Goal: Transaction & Acquisition: Purchase product/service

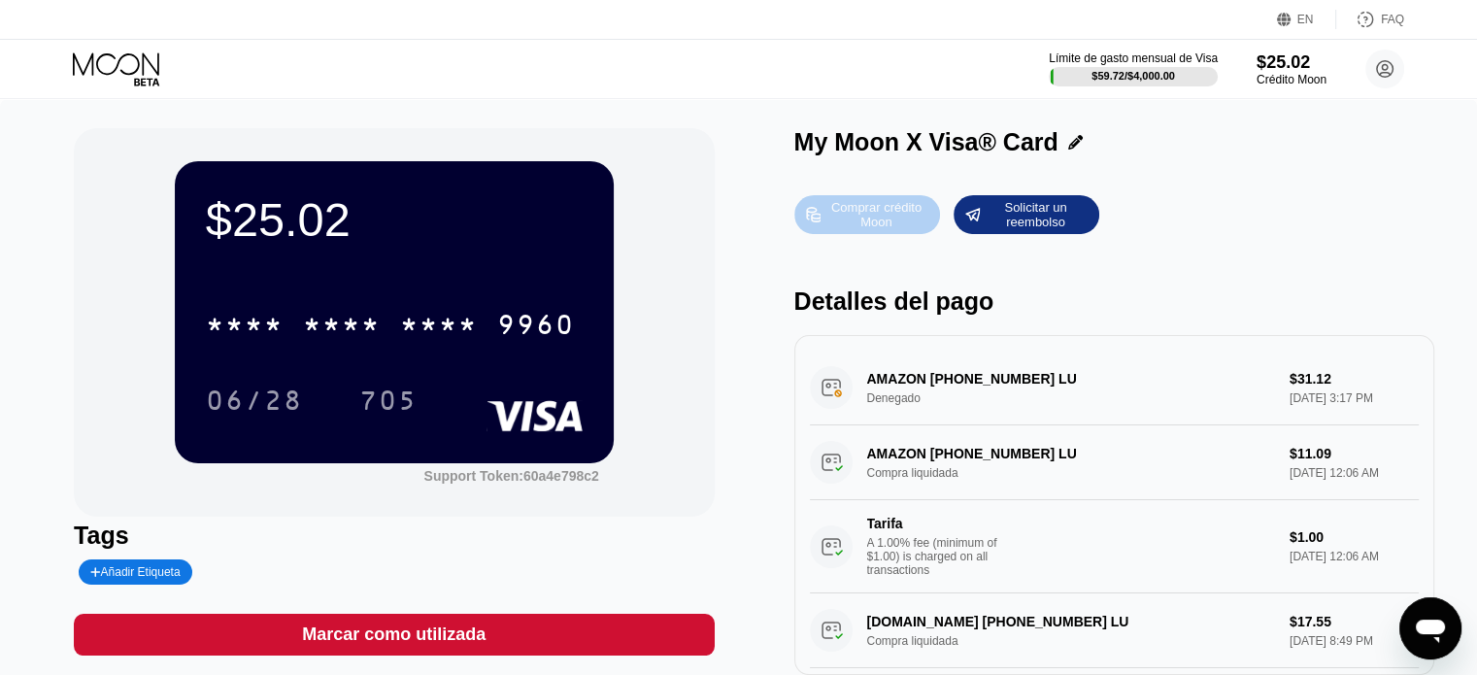
click at [849, 226] on div "Comprar crédito Moon" at bounding box center [876, 214] width 107 height 31
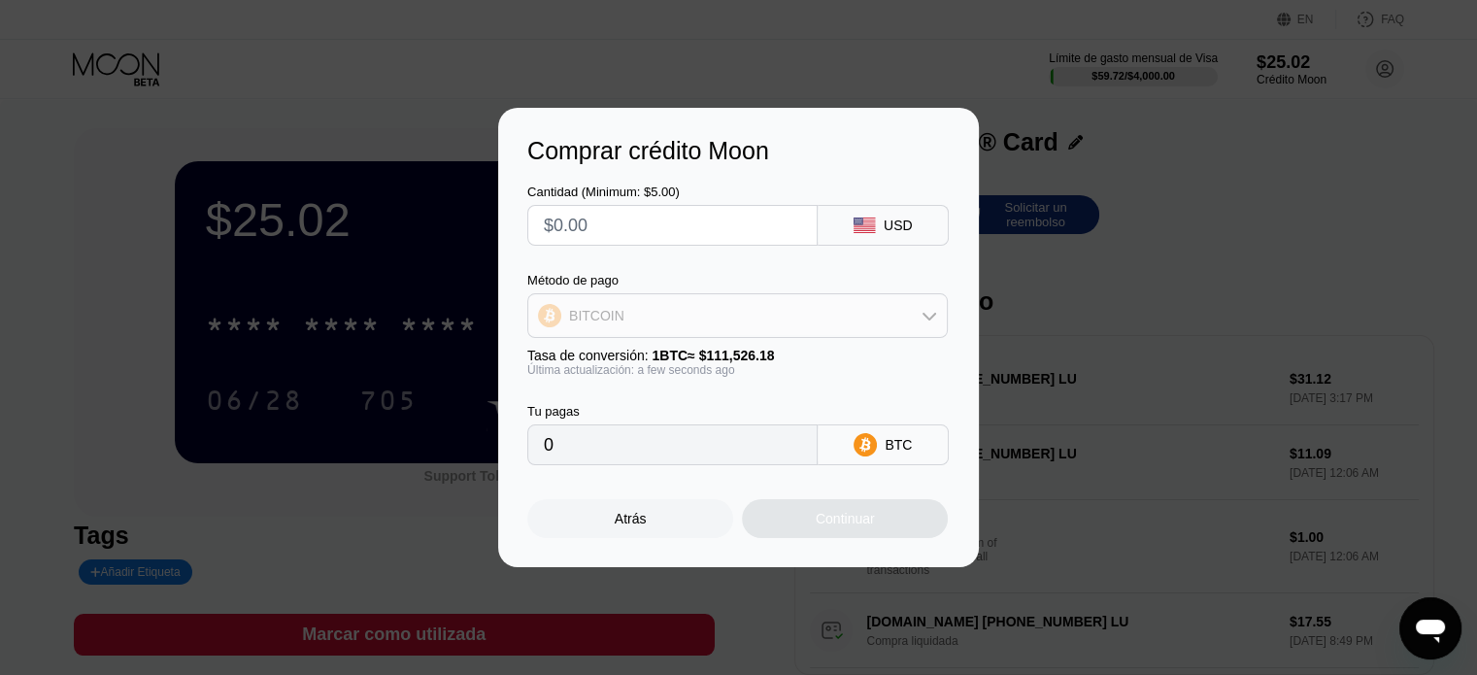
click at [750, 325] on div "BITCOIN" at bounding box center [737, 315] width 419 height 39
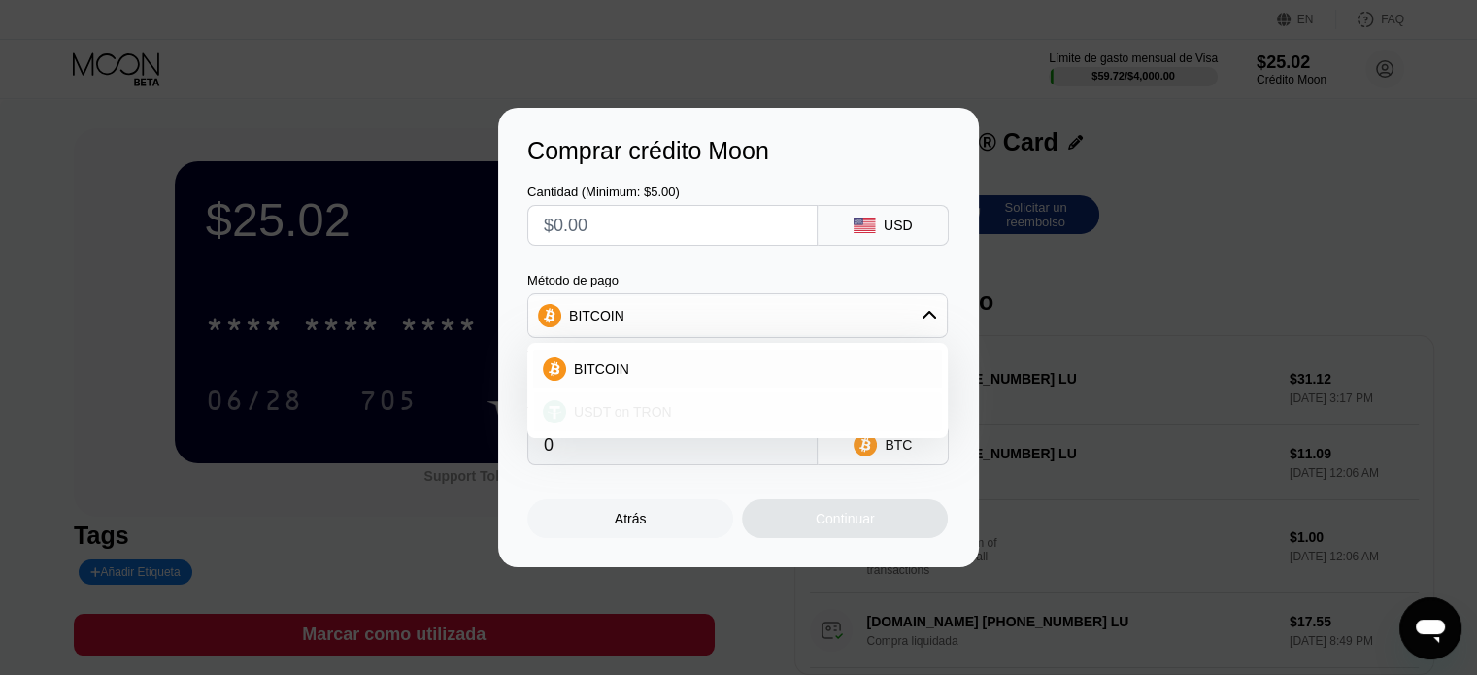
click at [722, 405] on div "USDT on TRON" at bounding box center [749, 412] width 366 height 16
type input "0.00"
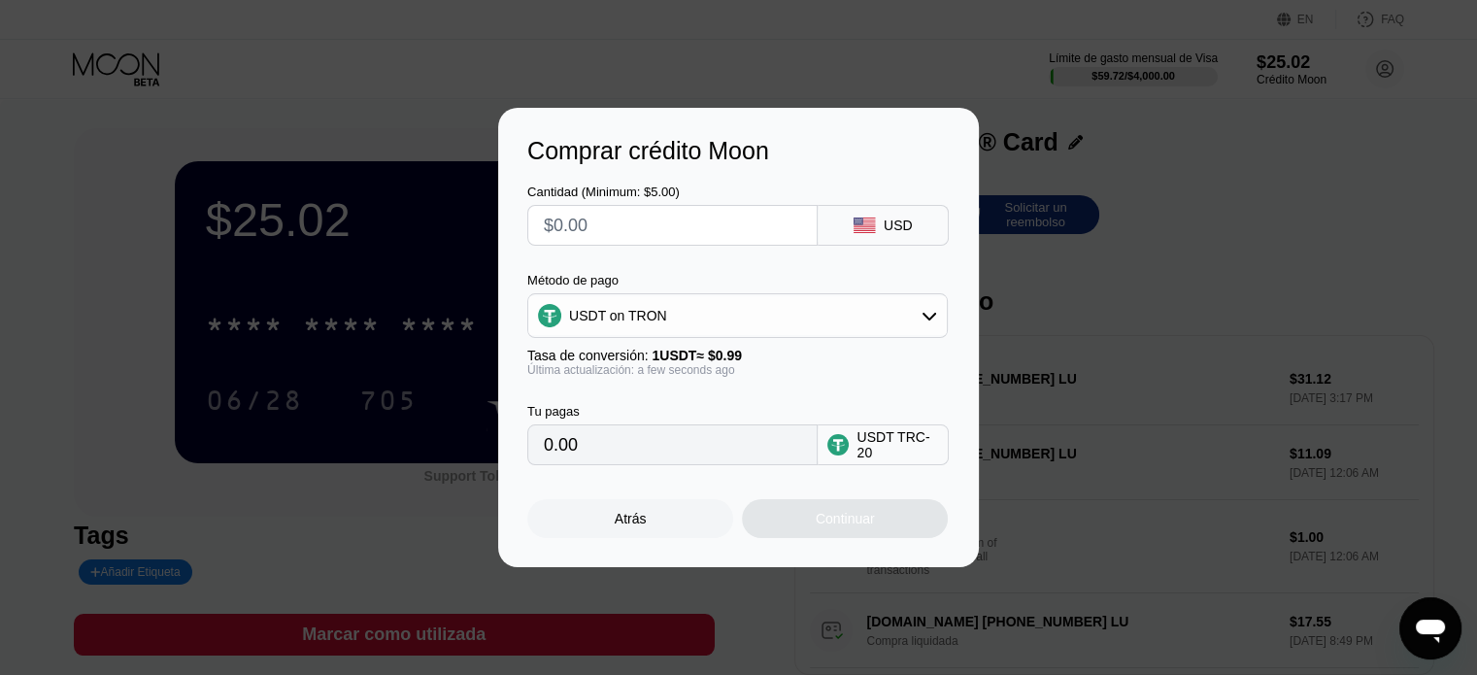
click at [683, 222] on input "text" at bounding box center [672, 225] width 257 height 39
type input "$7"
type input "7.07"
type input "$79"
type input "79.80"
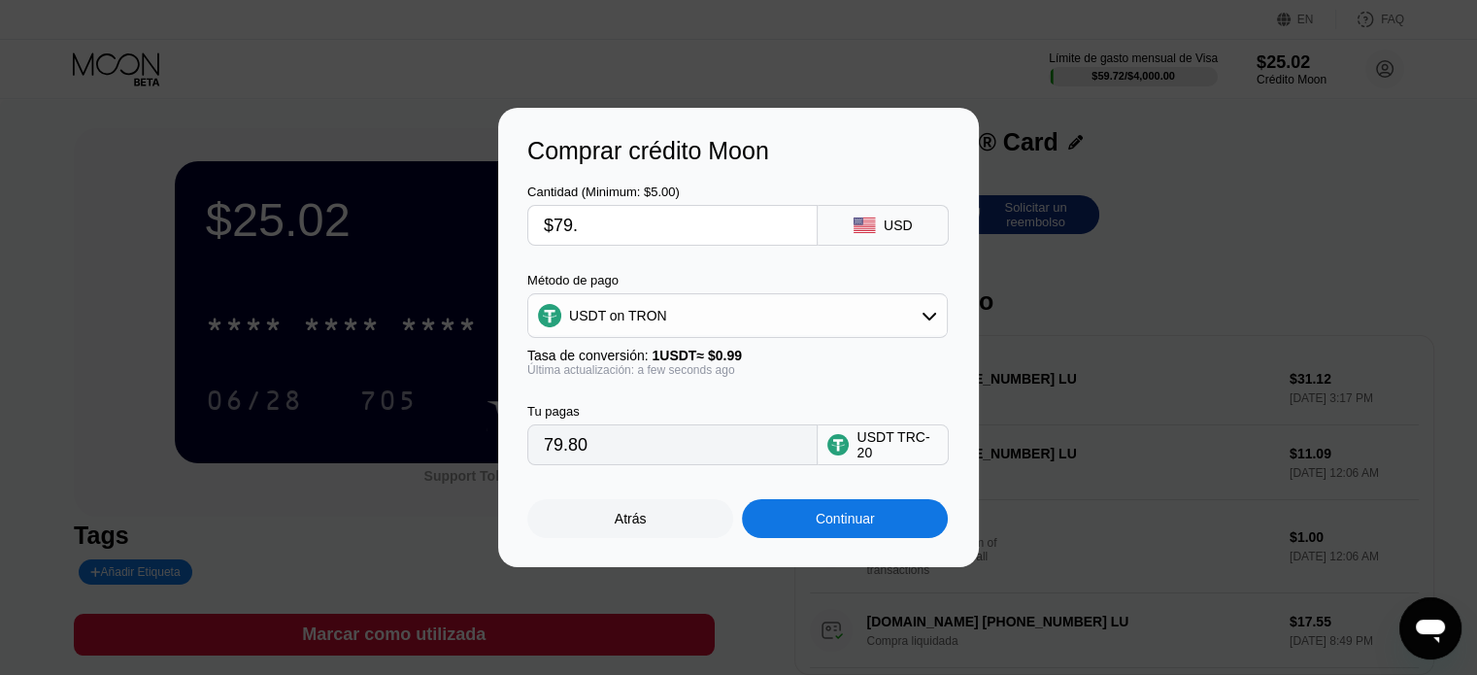
type input "$79.2"
type input "80.00"
type input "$79.24"
type input "80.04"
type input "$79.2"
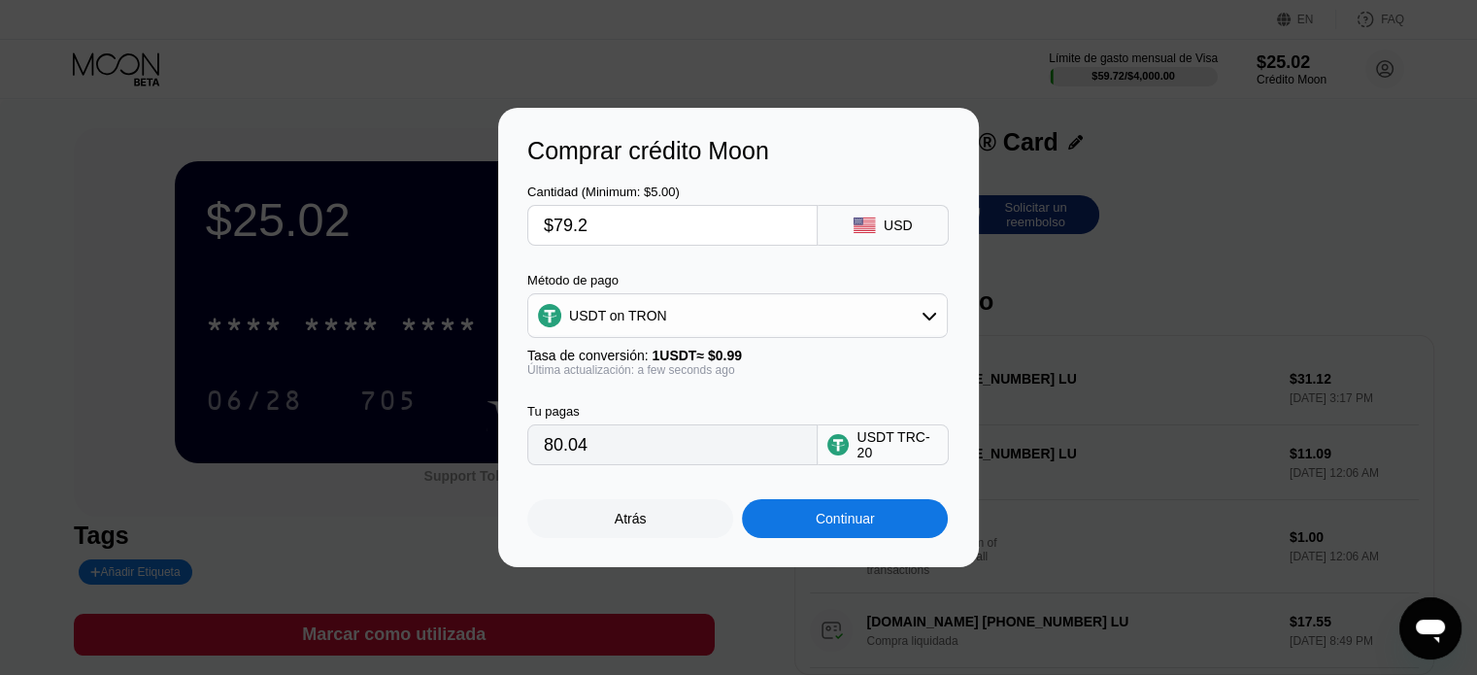
type input "80.00"
type input "$79."
type input "79.80"
type input "$7"
type input "7.07"
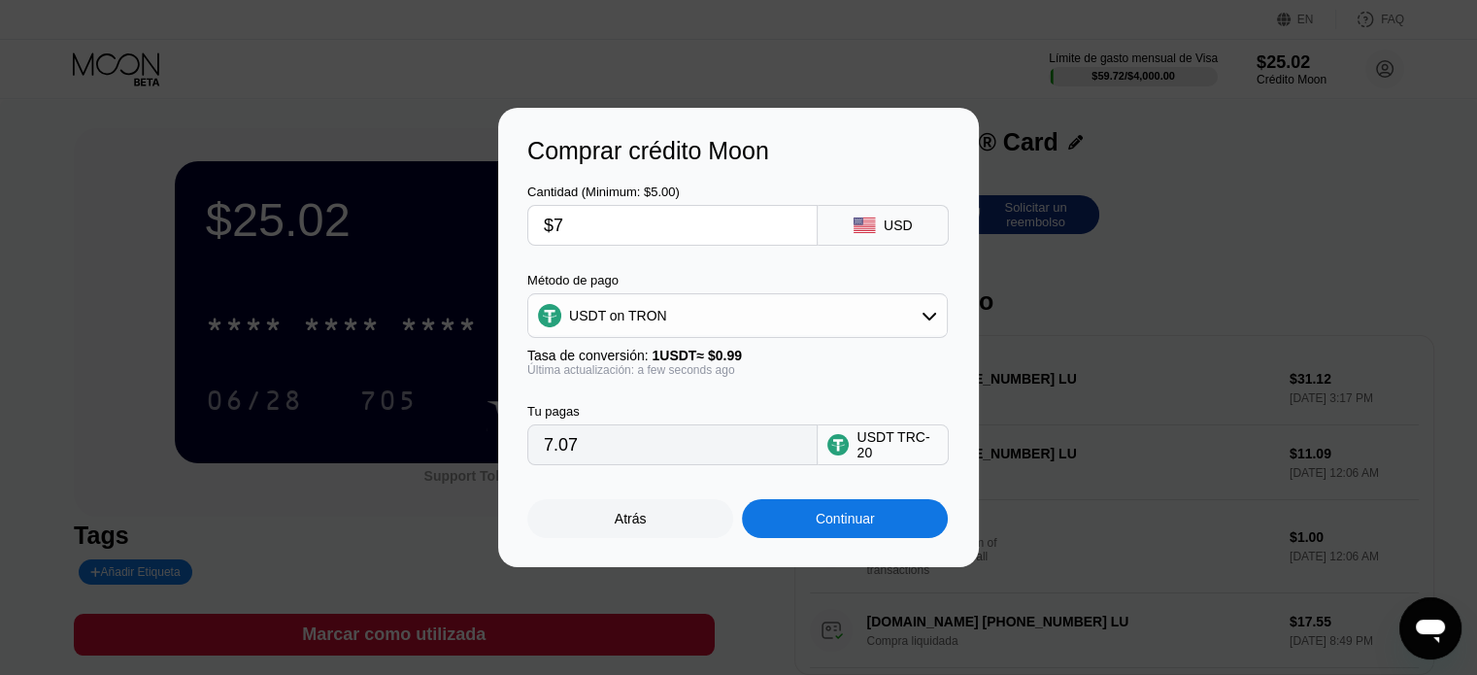
type input "$78"
type input "78.79"
type input "$78.5"
type input "79.29"
type input "$78.54"
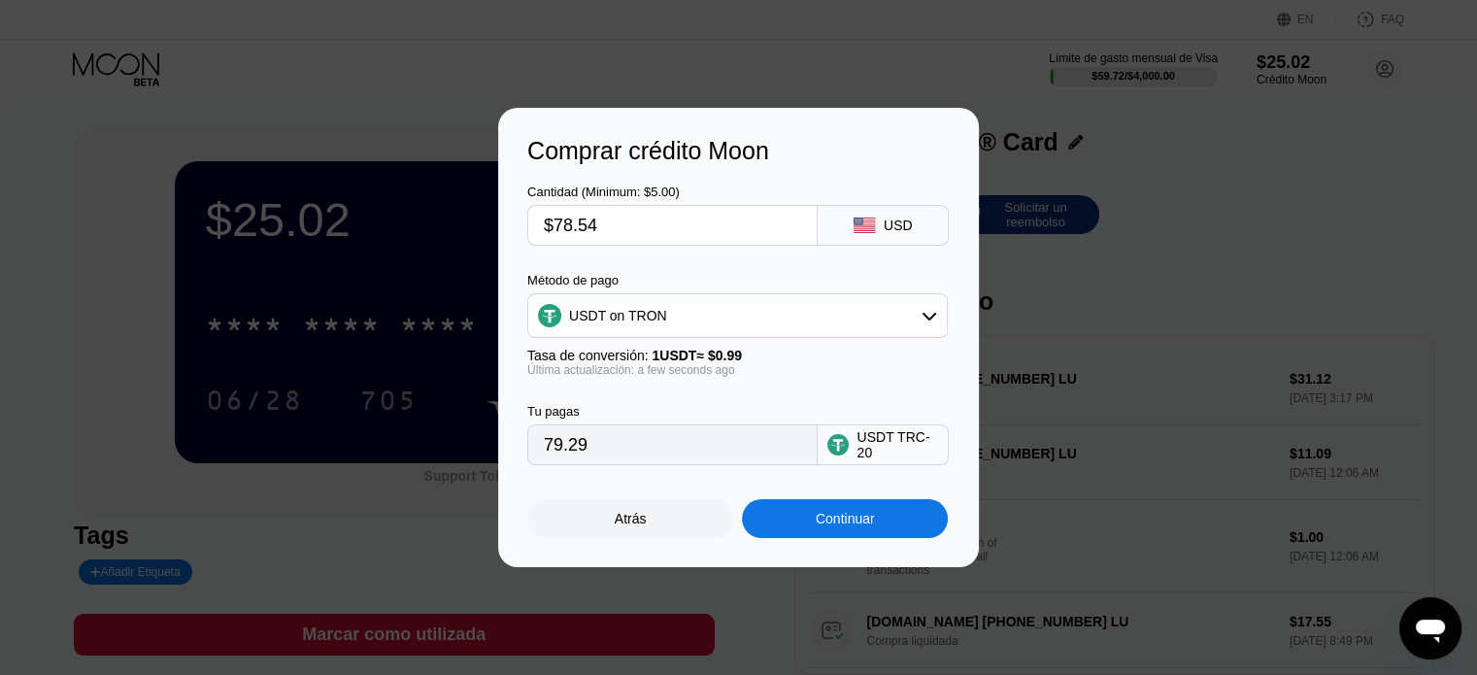
type input "79.33"
type input "$78.5"
type input "79.29"
type input "$78."
type input "78.79"
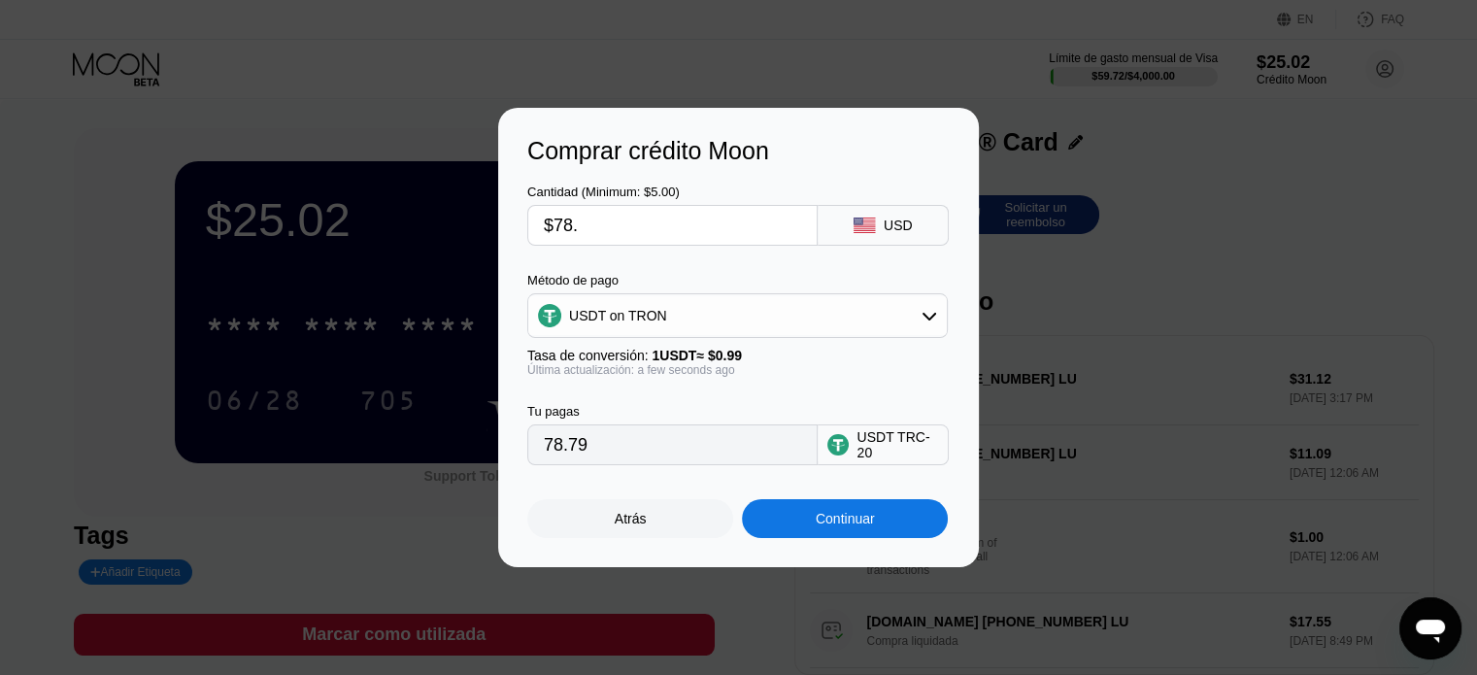
type input "$78.4"
type input "79.19"
type input "$78."
type input "78.79"
type input "$78.9"
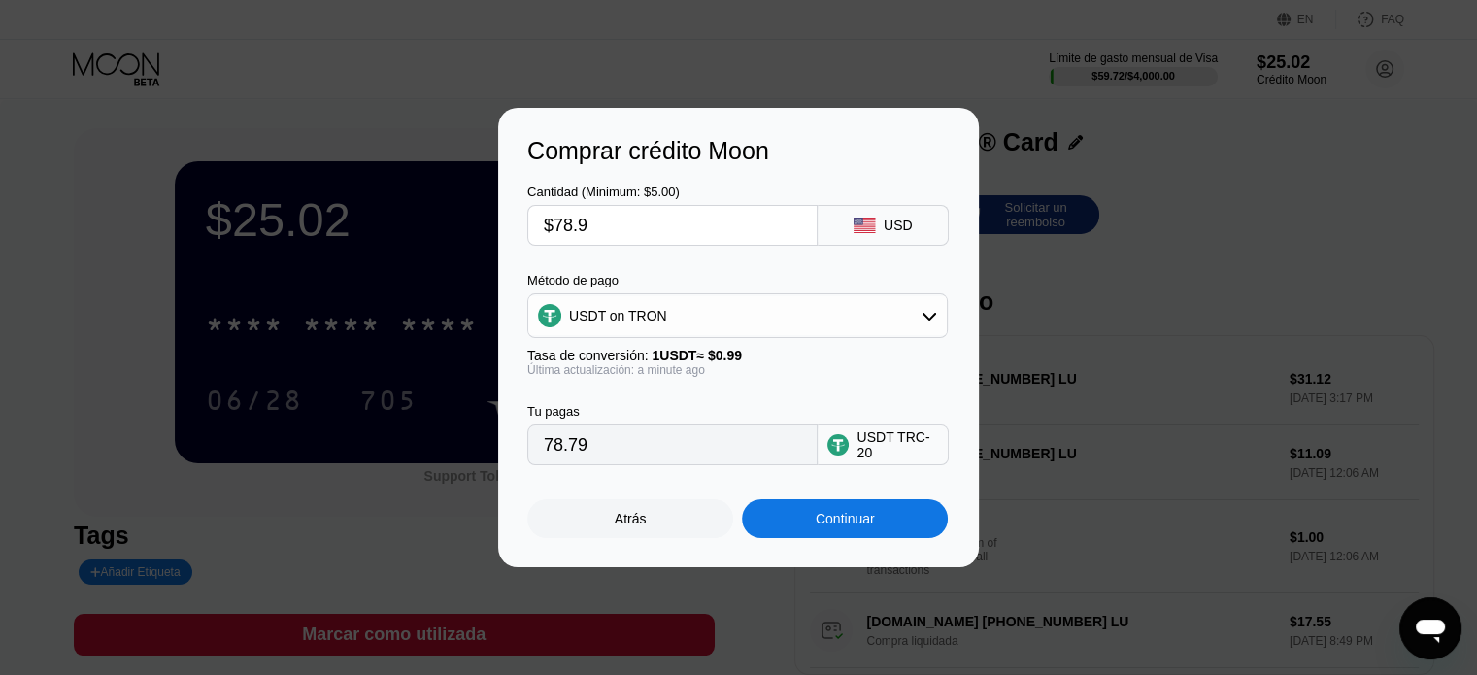
type input "79.70"
type input "$78."
type input "78.79"
type input "$7"
type input "7.07"
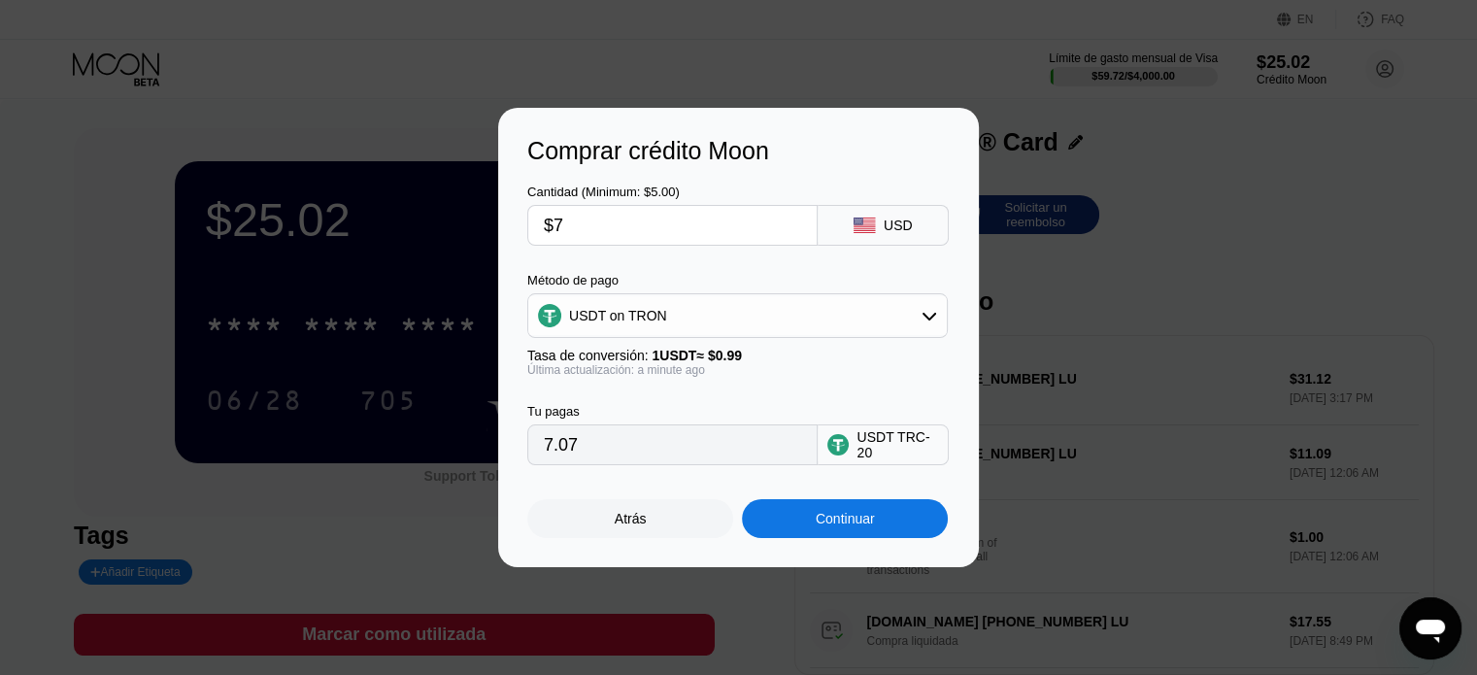
type input "$79"
type input "79.80"
type input "$7"
type input "7.07"
type input "$78"
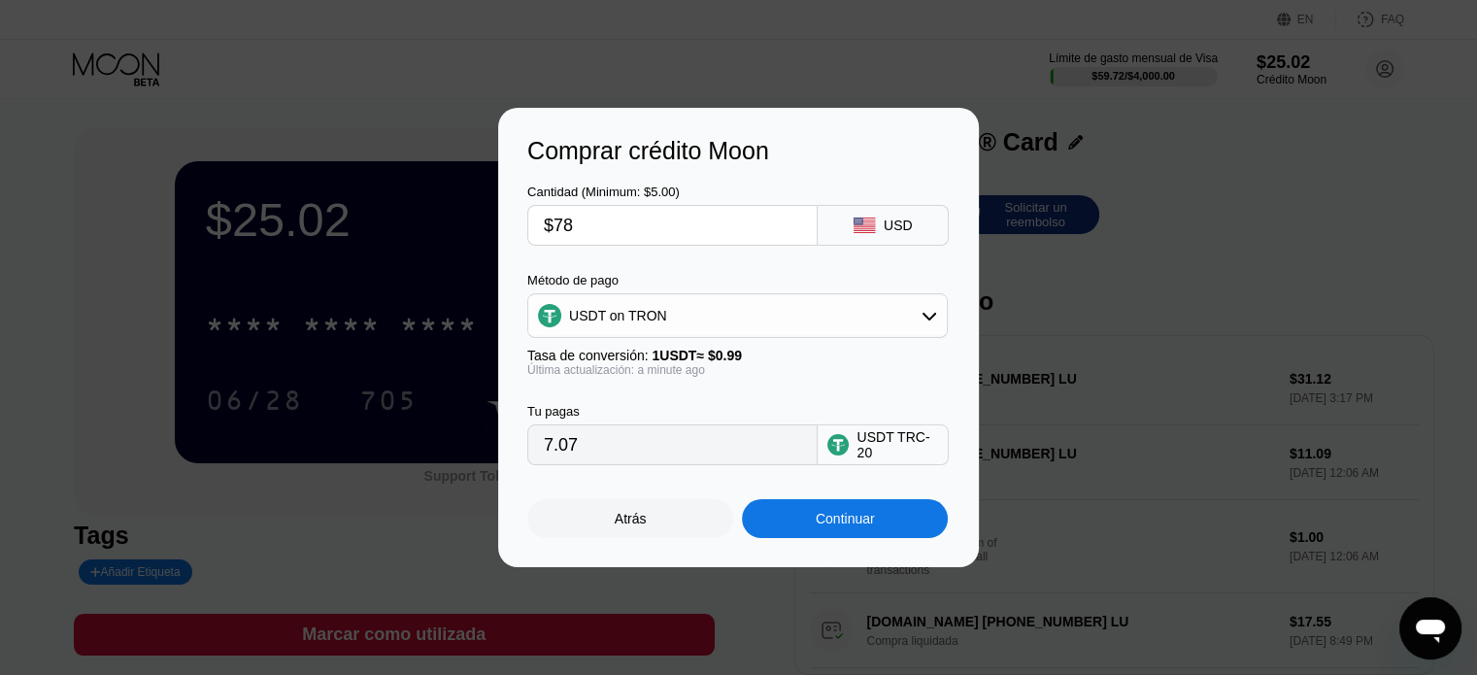
type input "78.79"
type input "$78.3"
type input "79.09"
type input "$78.35"
type input "79.14"
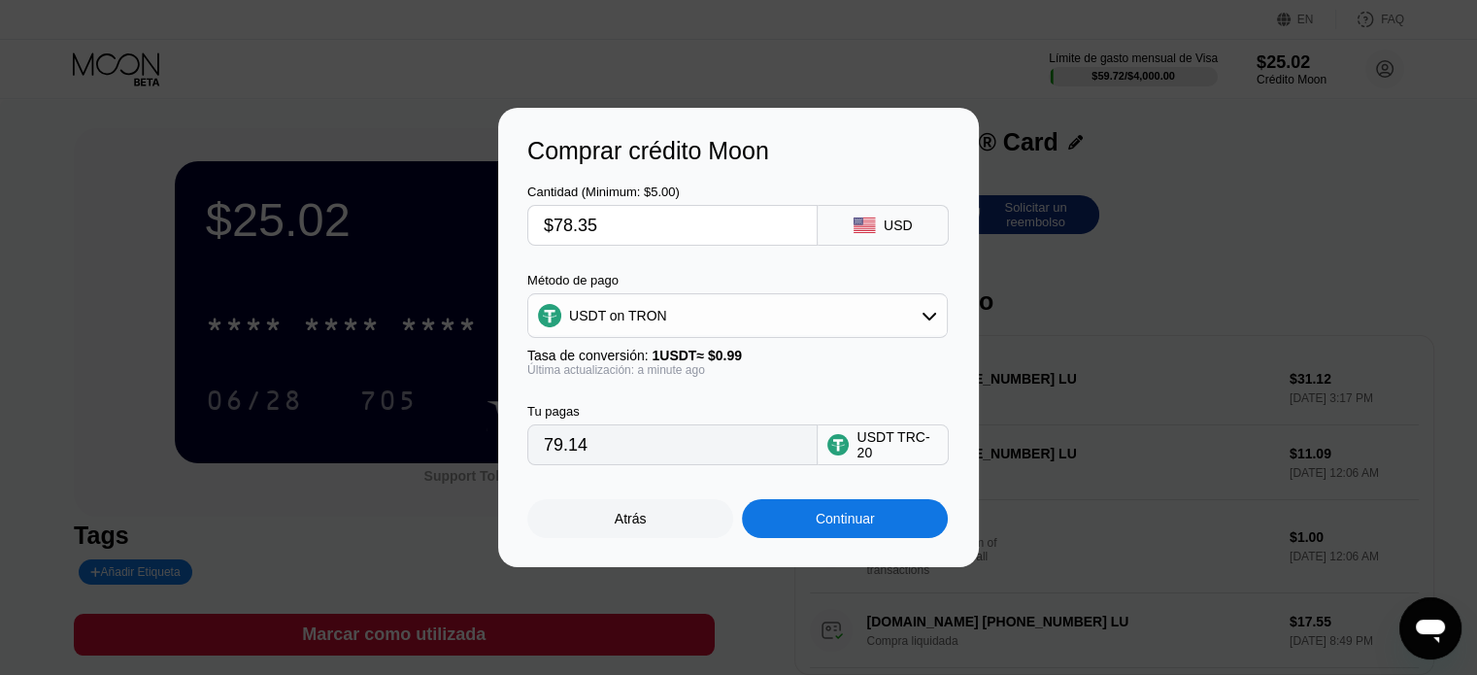
type input "$78.3"
type input "79.09"
type input "$78."
type input "78.79"
type input "$78.4"
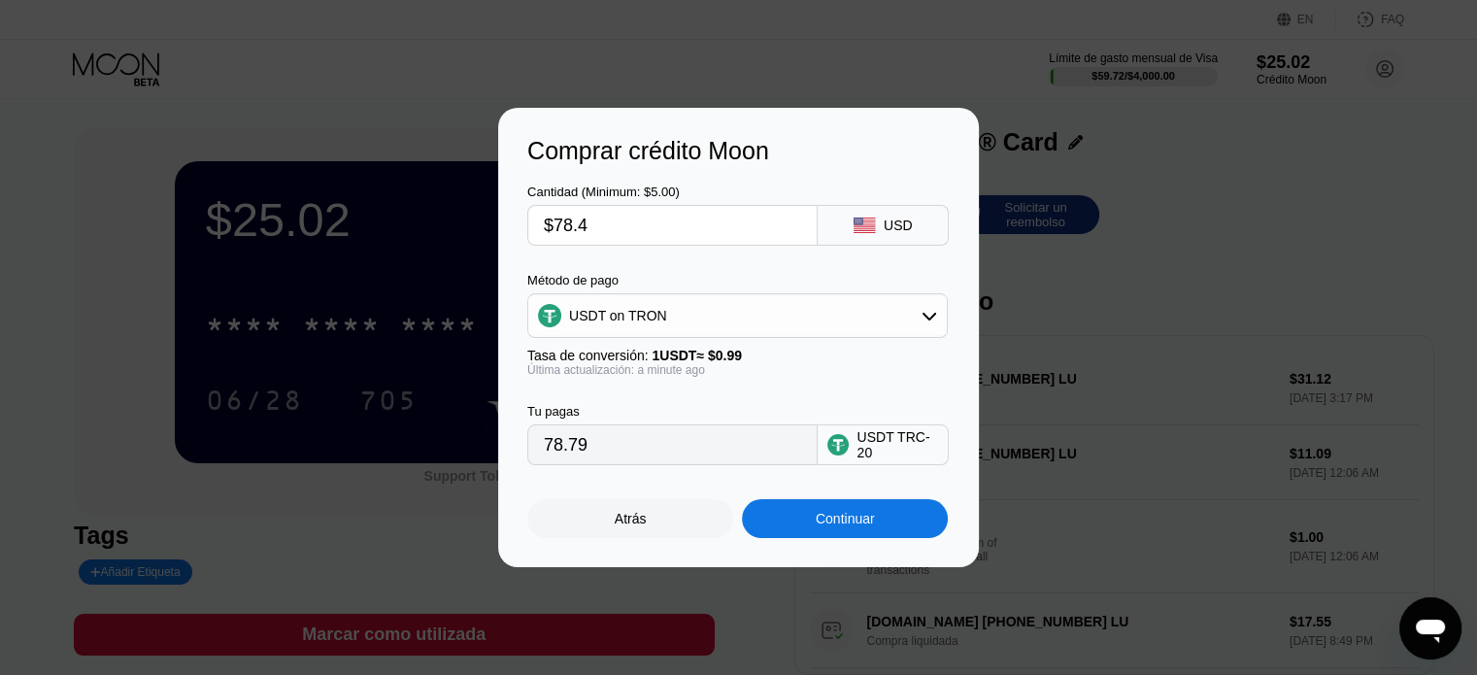
type input "79.19"
type input "$78.42"
type input "79.21"
type input "$78.4"
type input "79.19"
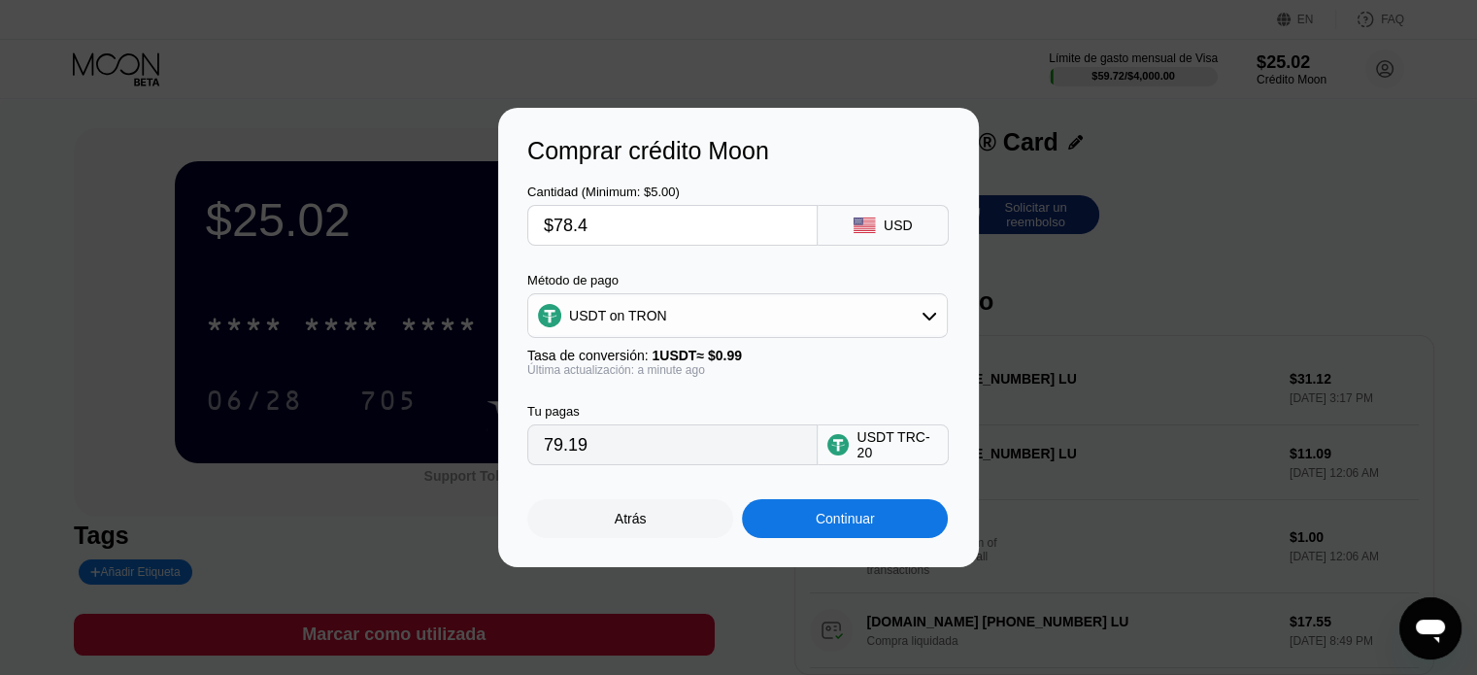
type input "$78.44"
type input "79.23"
type input "$78.44"
click at [838, 522] on div "Continuar" at bounding box center [845, 519] width 59 height 16
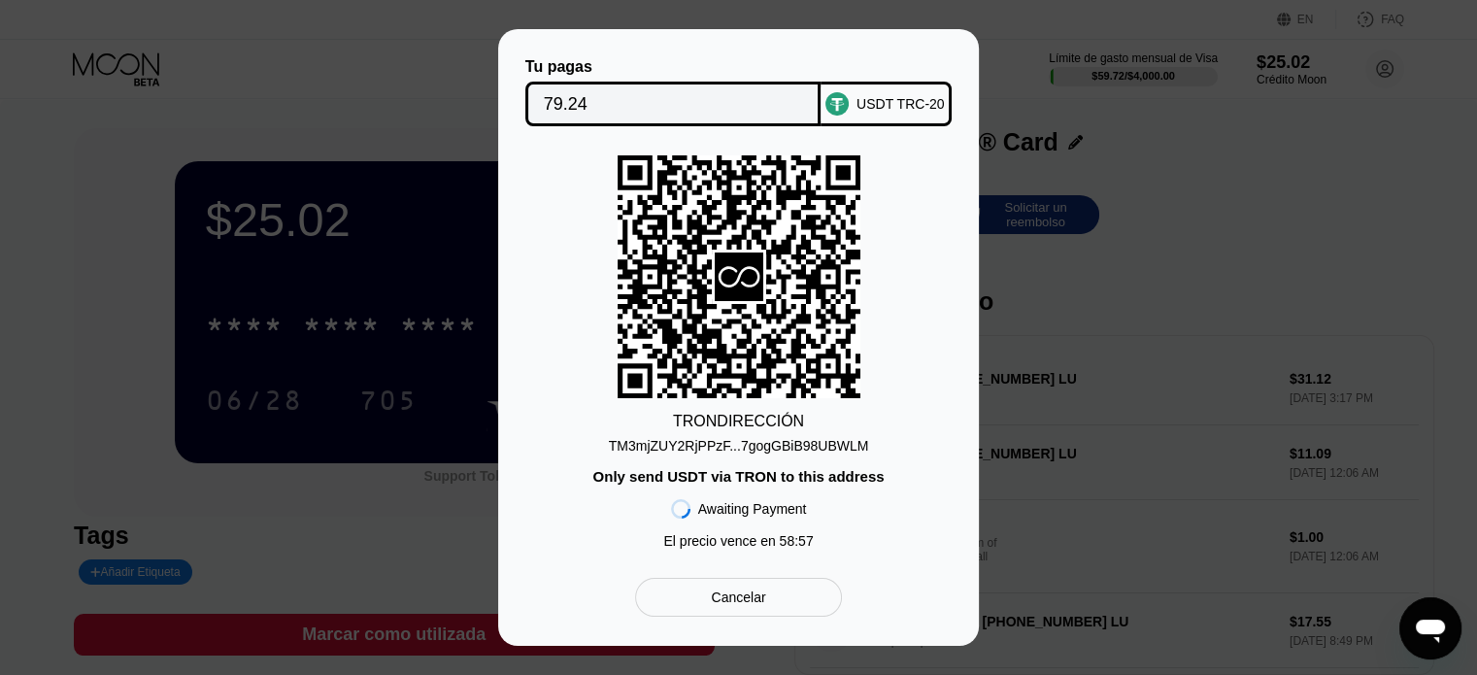
click at [749, 451] on div "TM3mjZUY2RjPPzF...7gogGBiB98UBWLM" at bounding box center [739, 446] width 260 height 16
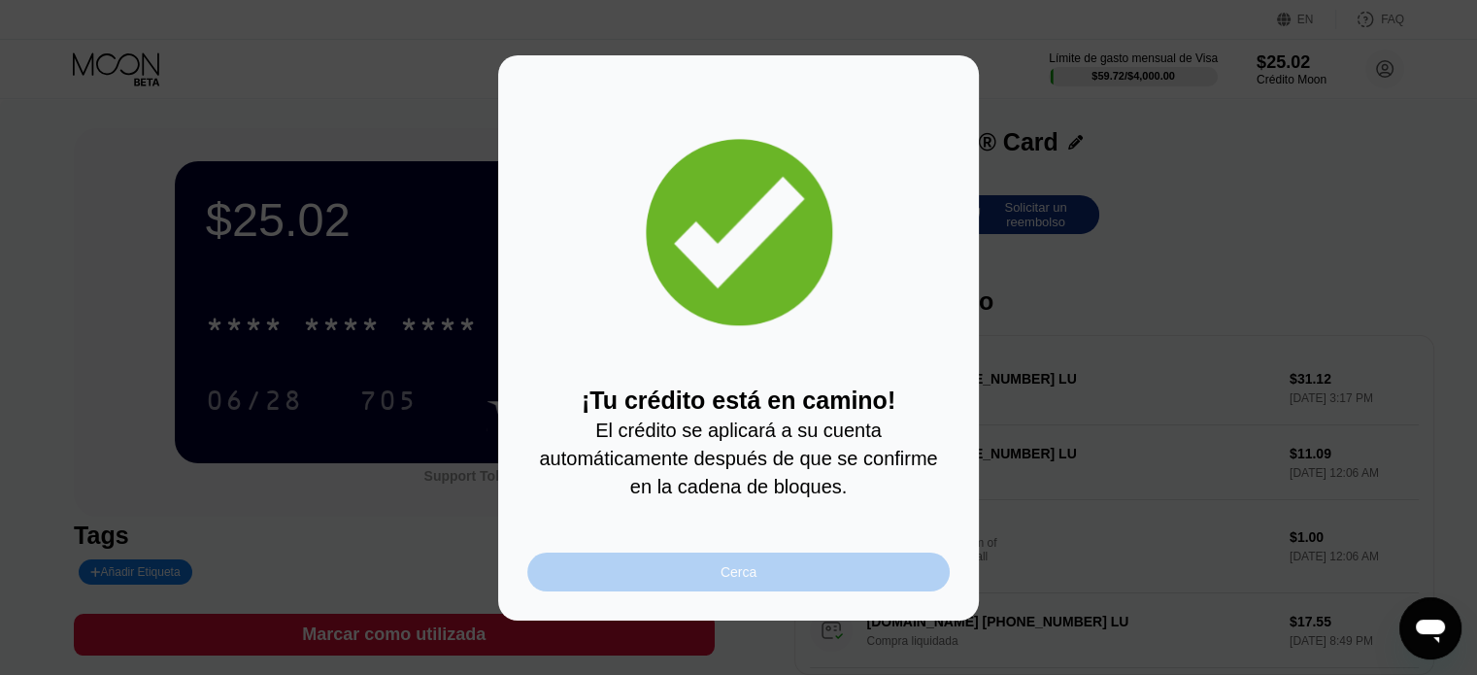
click at [748, 580] on div "Cerca" at bounding box center [739, 572] width 36 height 16
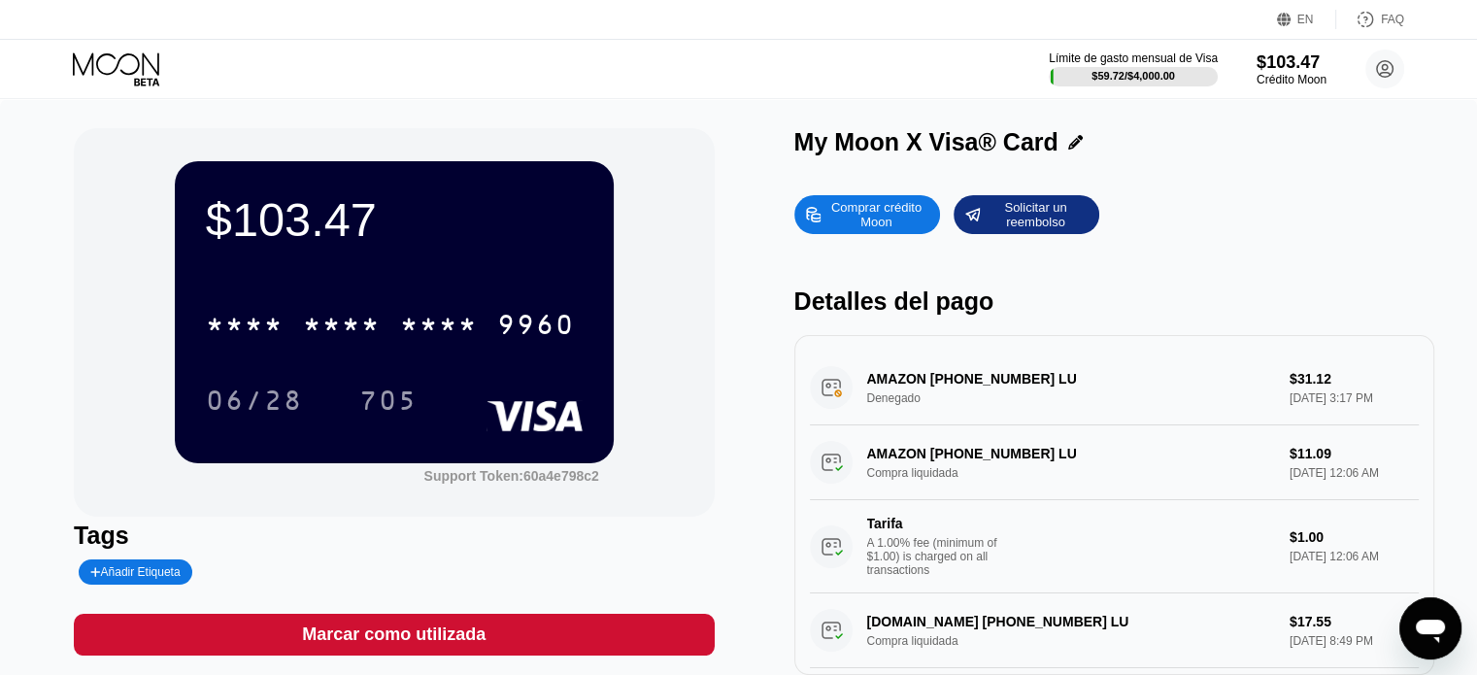
click at [1262, 119] on div "$103.47 * * * * * * * * * * * * 9960 06/28 705 Support Token: 60a4e798c2 Tags A…" at bounding box center [738, 411] width 1477 height 624
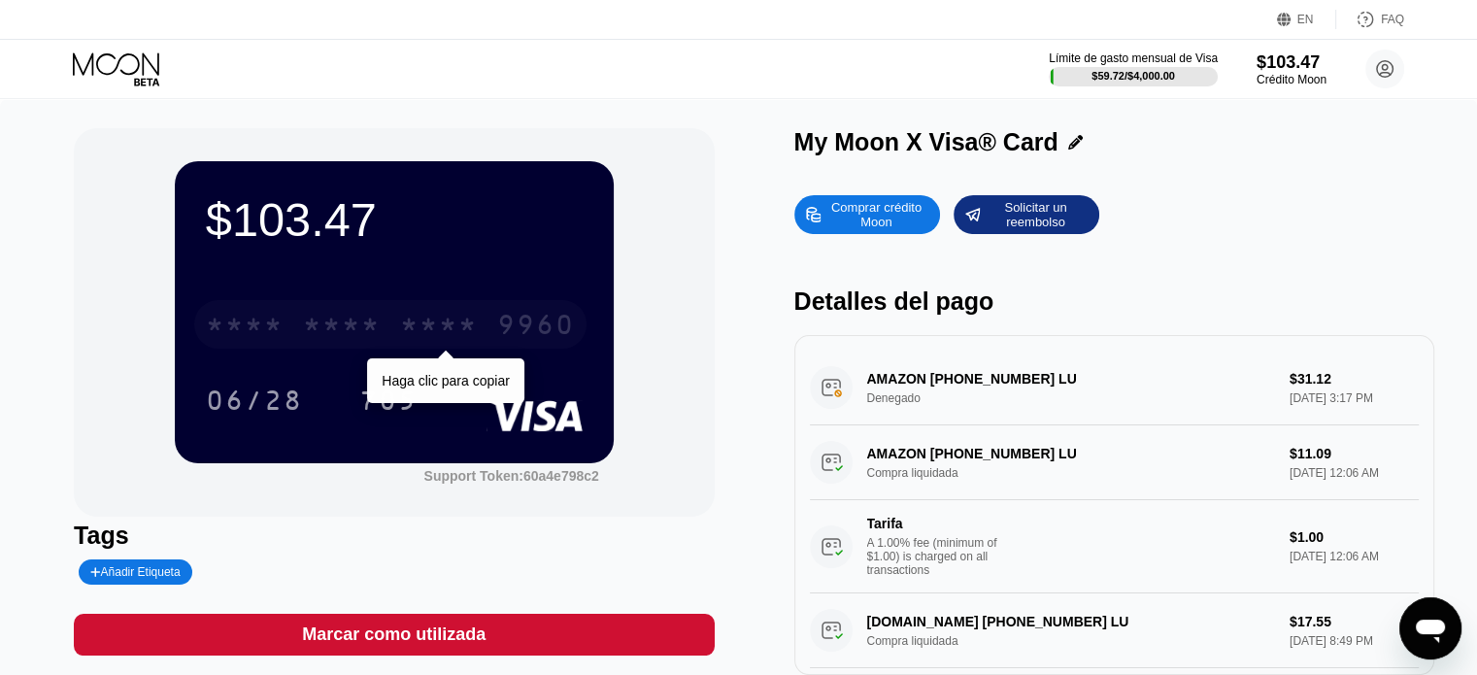
click at [400, 335] on div "* * * *" at bounding box center [439, 327] width 78 height 31
